Goal: Task Accomplishment & Management: Complete application form

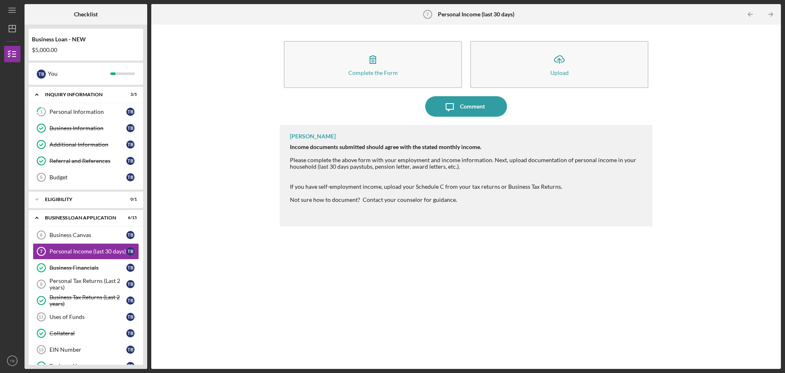
scroll to position [19, 0]
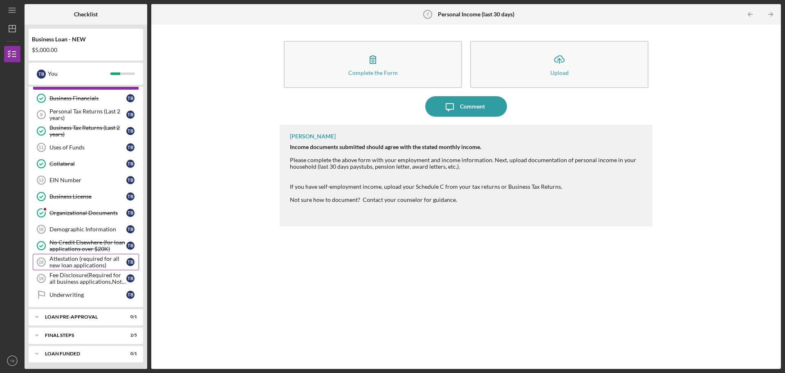
scroll to position [171, 0]
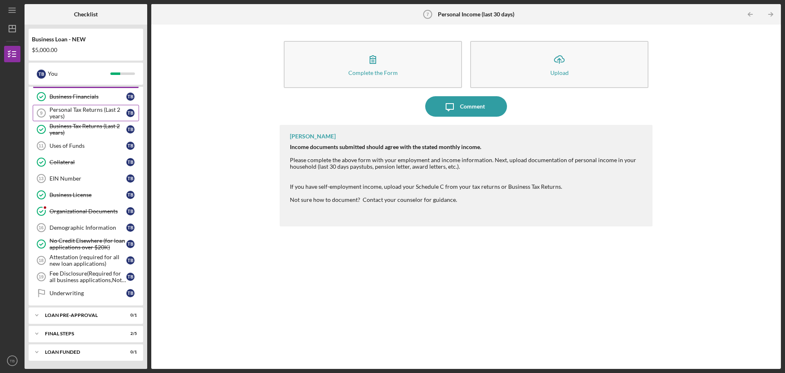
click at [66, 111] on div "Personal Tax Returns (Last 2 years)" at bounding box center [87, 112] width 77 height 13
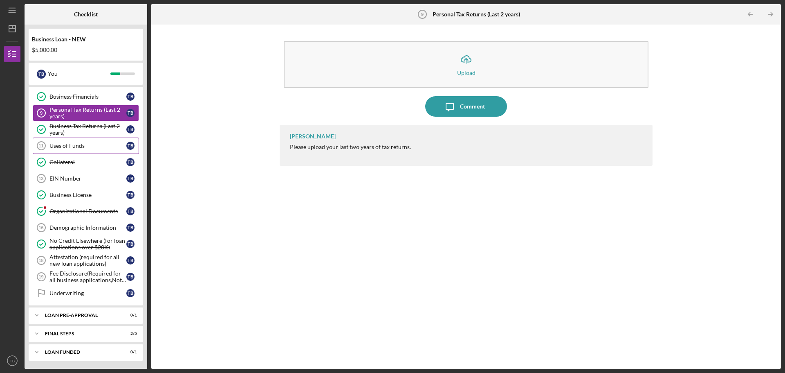
click at [68, 144] on div "Uses of Funds" at bounding box center [87, 145] width 77 height 7
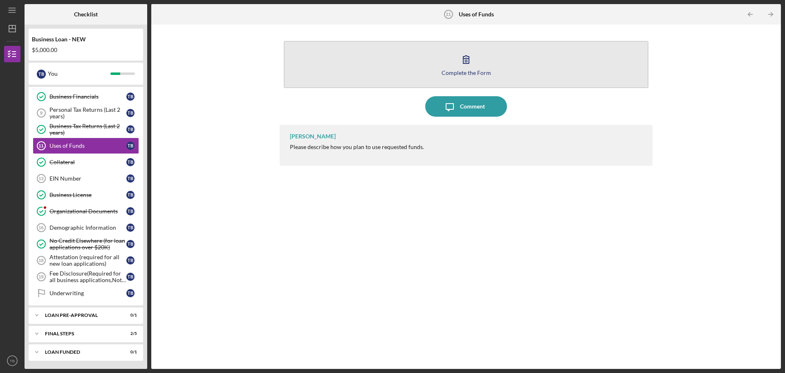
click at [459, 73] on div "Complete the Form" at bounding box center [466, 73] width 49 height 6
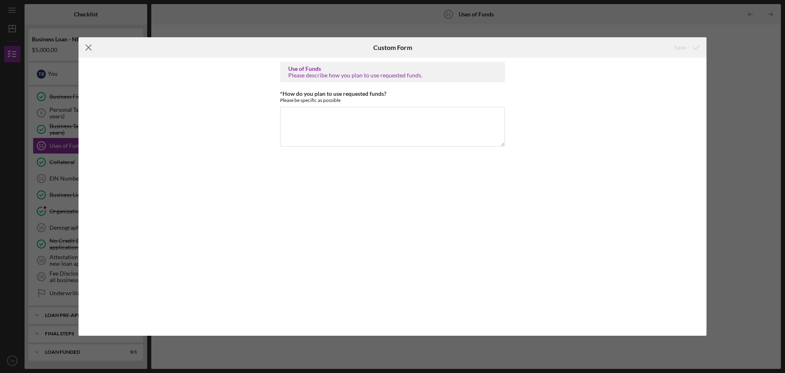
click at [89, 47] on line at bounding box center [88, 47] width 5 height 5
